Goal: Find specific page/section: Find specific page/section

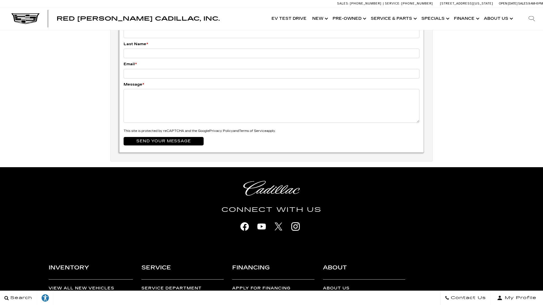
scroll to position [2091, 0]
